Goal: Find specific page/section: Find specific page/section

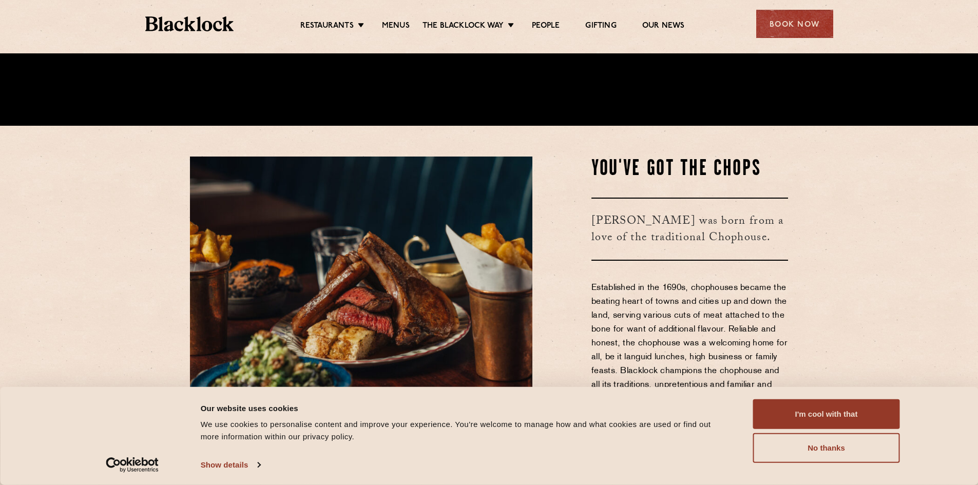
click at [394, 42] on div "Restaurants Soho City Shoreditch Covent Garden Canary Wharf Manchester Birmingh…" at bounding box center [489, 23] width 719 height 46
click at [395, 25] on link "Menus" at bounding box center [396, 26] width 28 height 11
click at [399, 22] on link "Menus" at bounding box center [396, 26] width 28 height 11
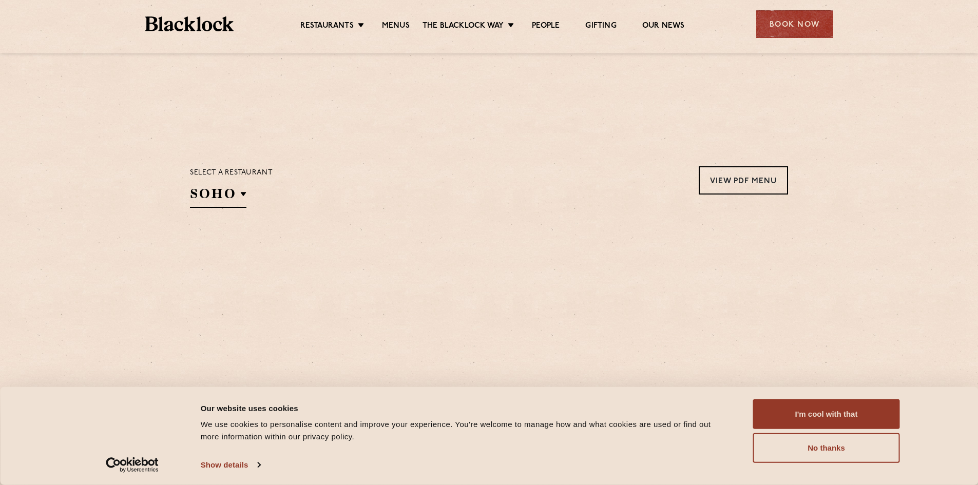
scroll to position [308, 0]
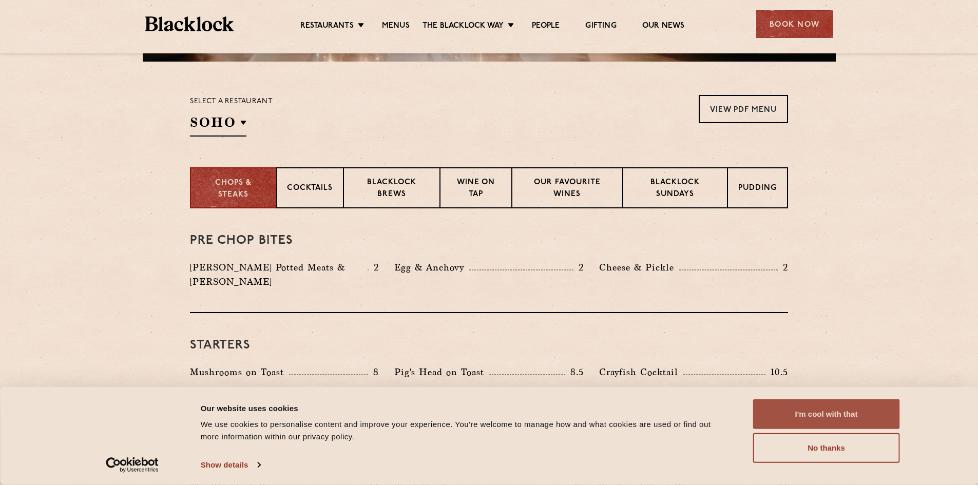
click at [819, 422] on button "I'm cool with that" at bounding box center [826, 415] width 147 height 30
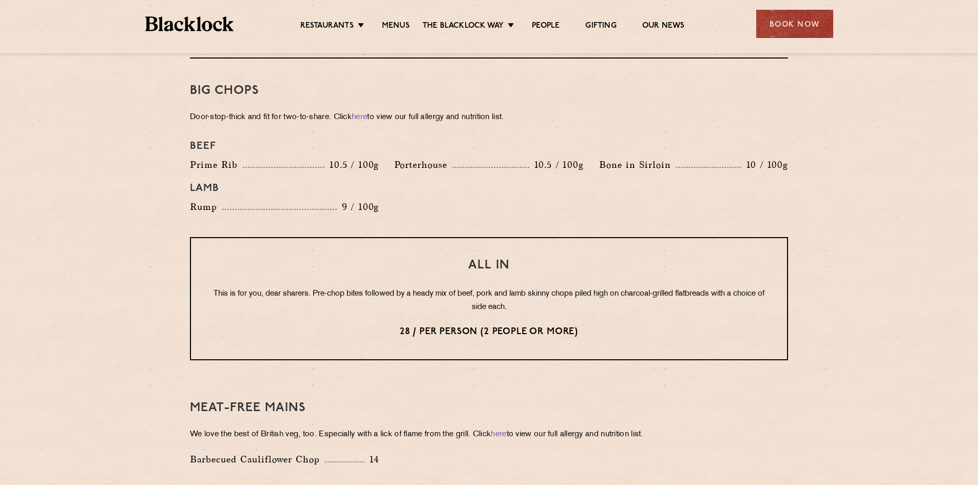
scroll to position [1489, 0]
